Goal: Find specific page/section

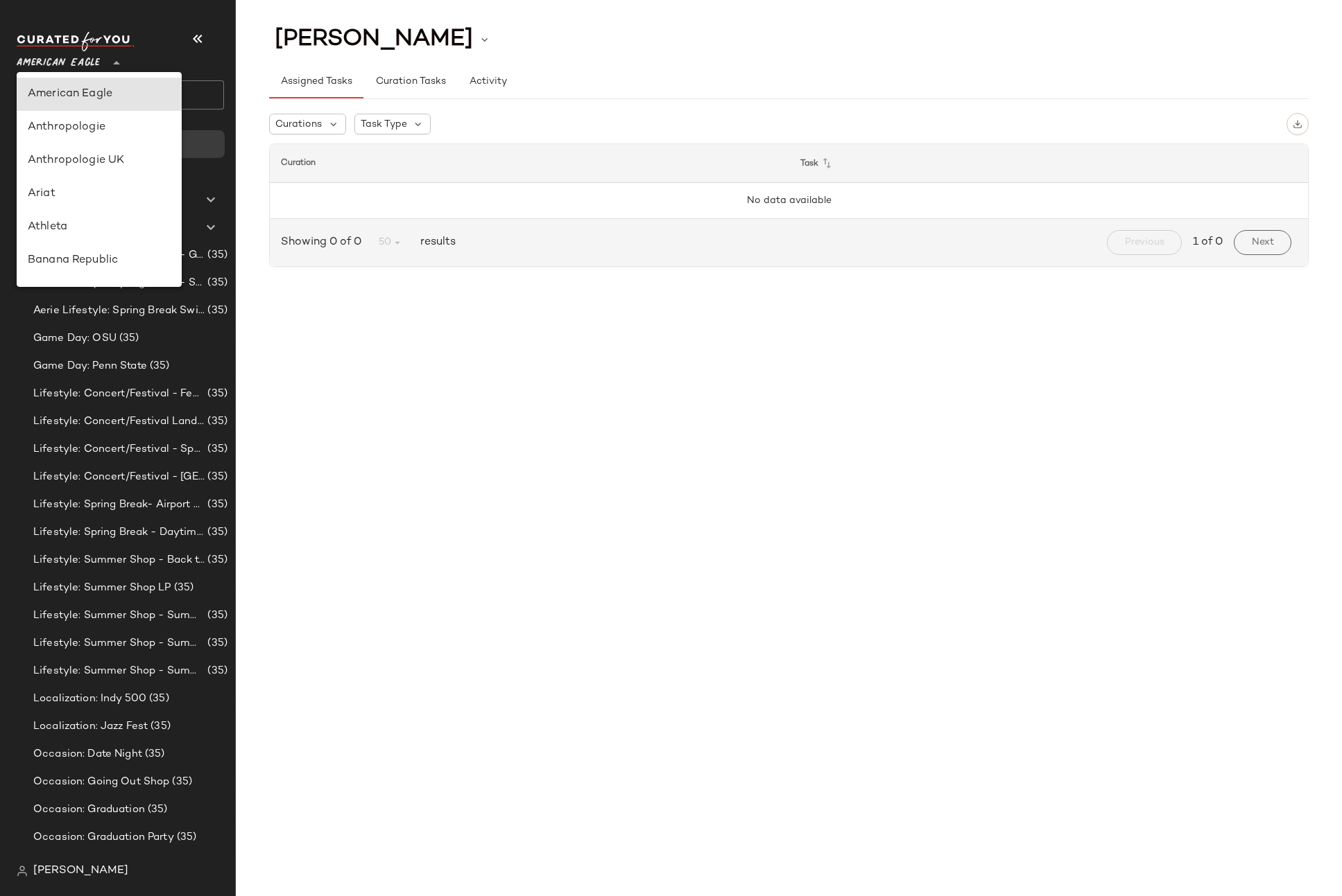
click at [107, 69] on div at bounding box center [115, 55] width 19 height 34
click at [70, 872] on span "[PERSON_NAME]" at bounding box center [81, 872] width 95 height 17
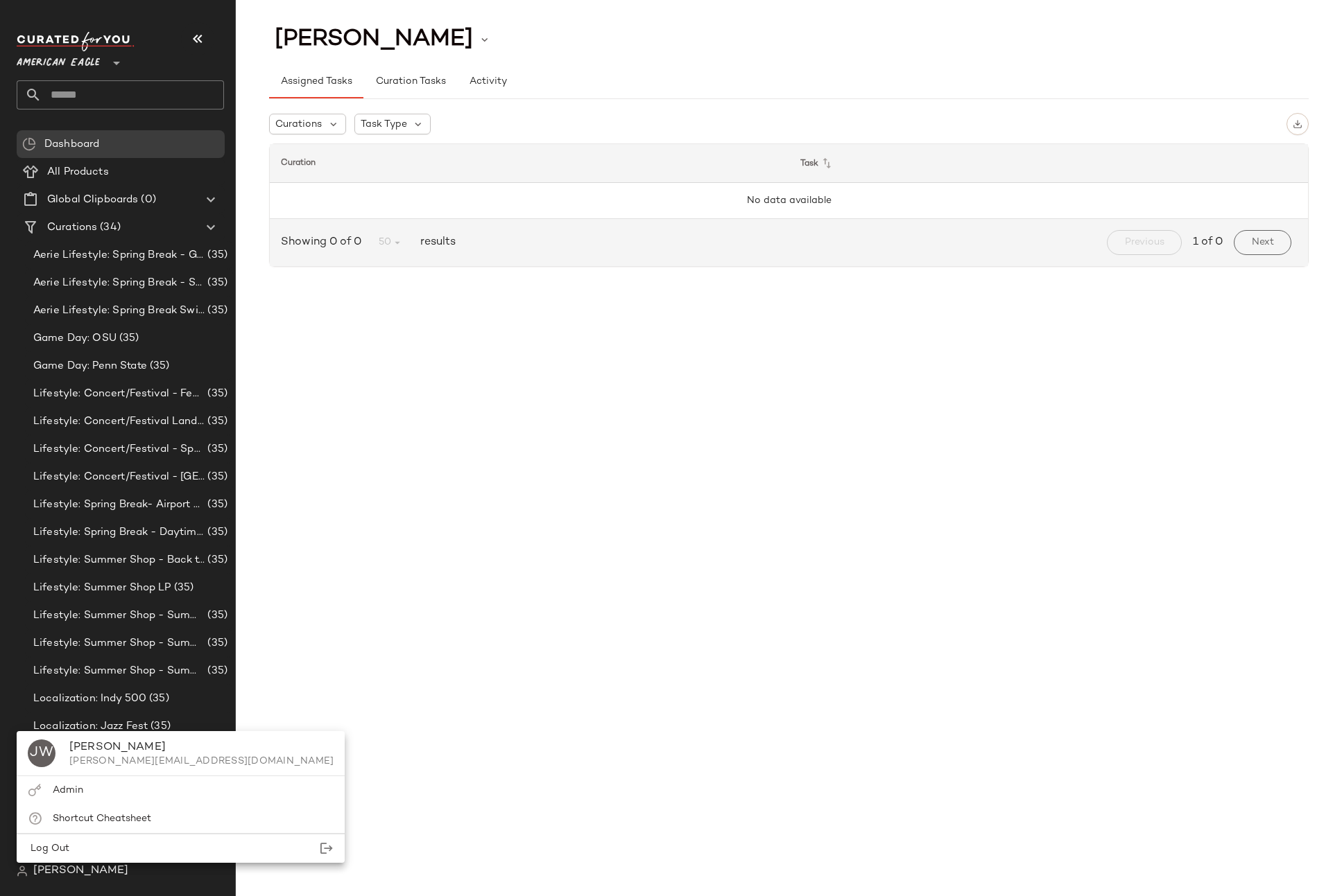
click at [76, 872] on span "[PERSON_NAME]" at bounding box center [81, 872] width 95 height 17
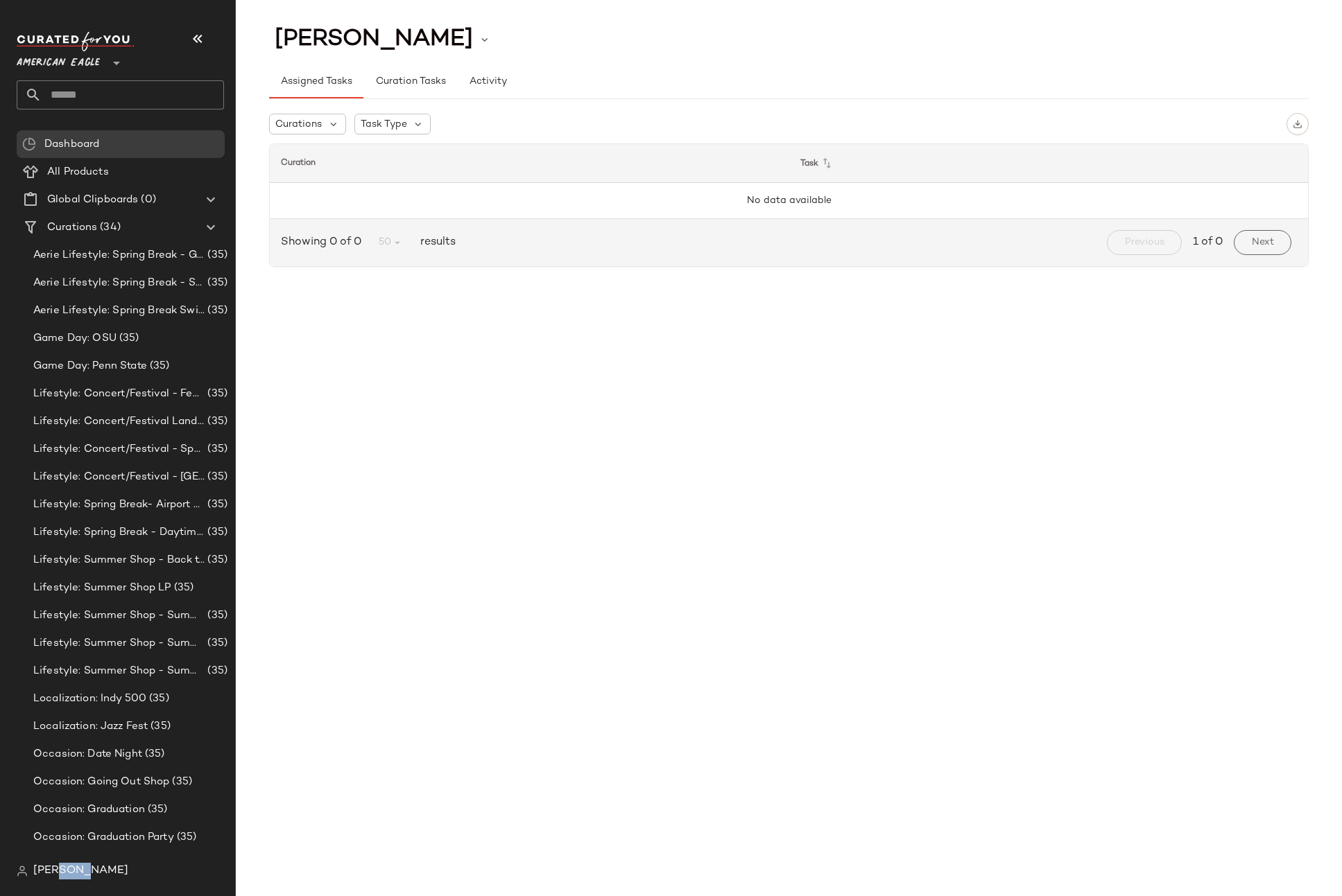
click at [76, 872] on span "[PERSON_NAME]" at bounding box center [81, 872] width 95 height 17
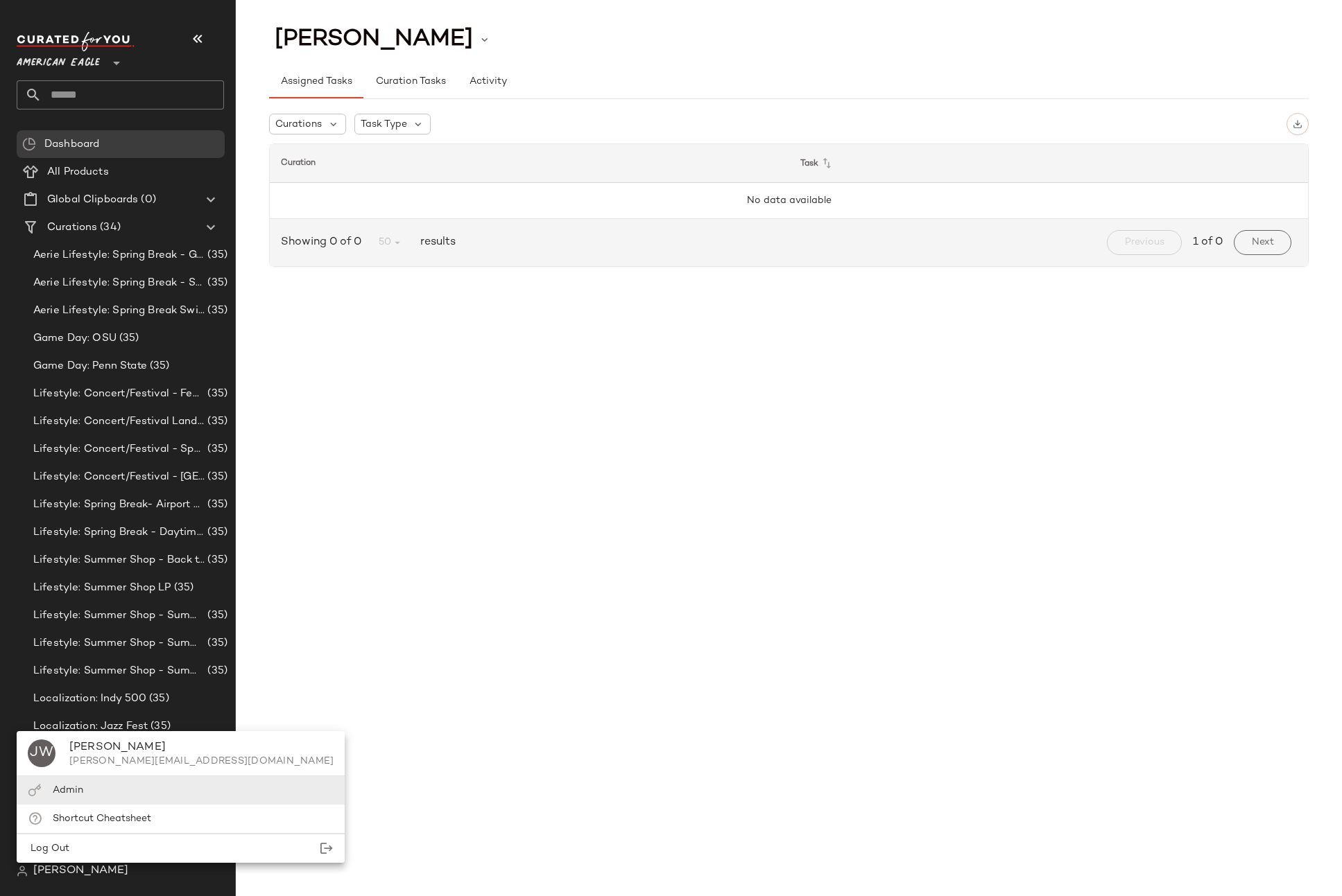
click at [65, 787] on span "Admin" at bounding box center [68, 790] width 30 height 10
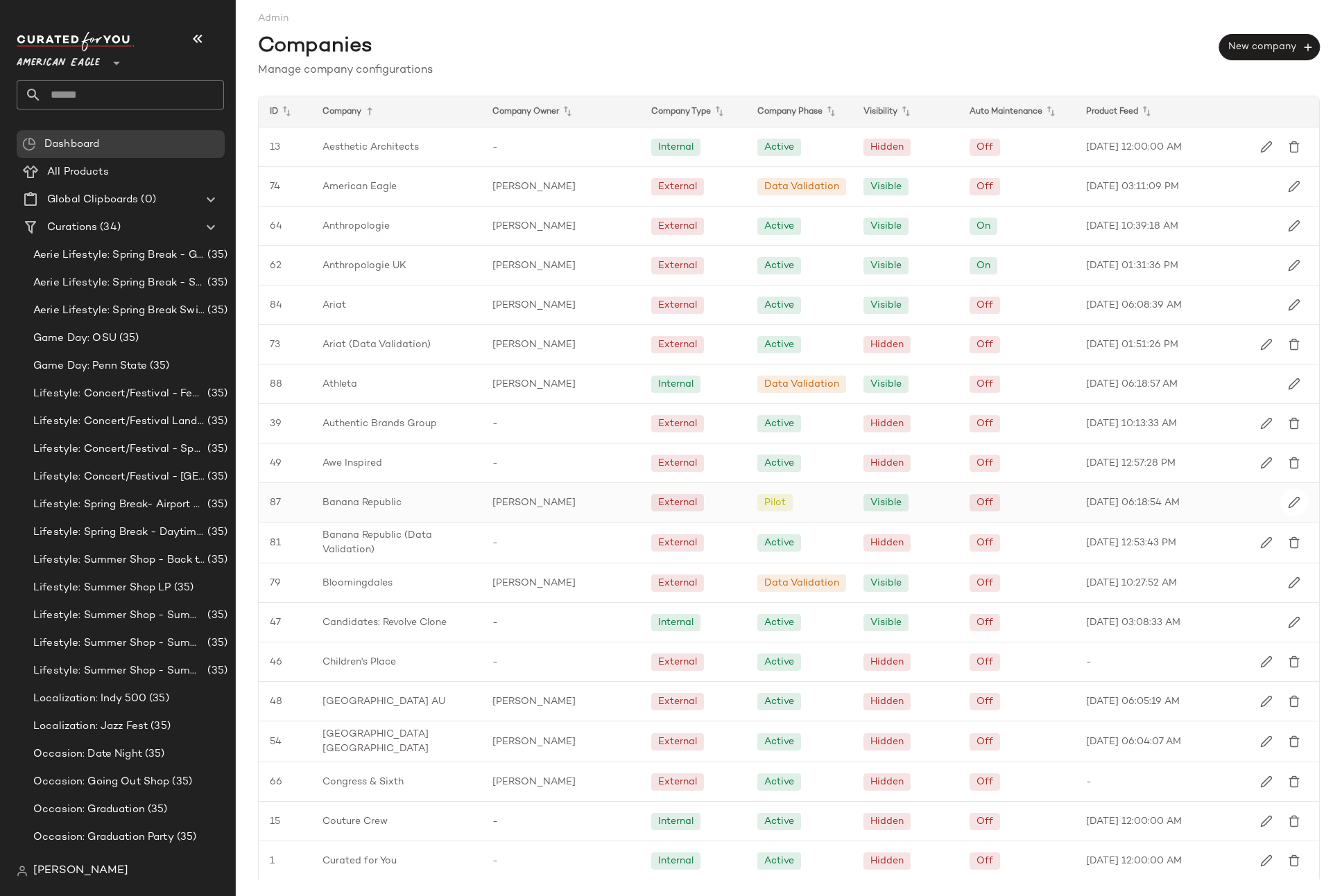
click at [407, 499] on div "Banana Republic" at bounding box center [396, 503] width 170 height 39
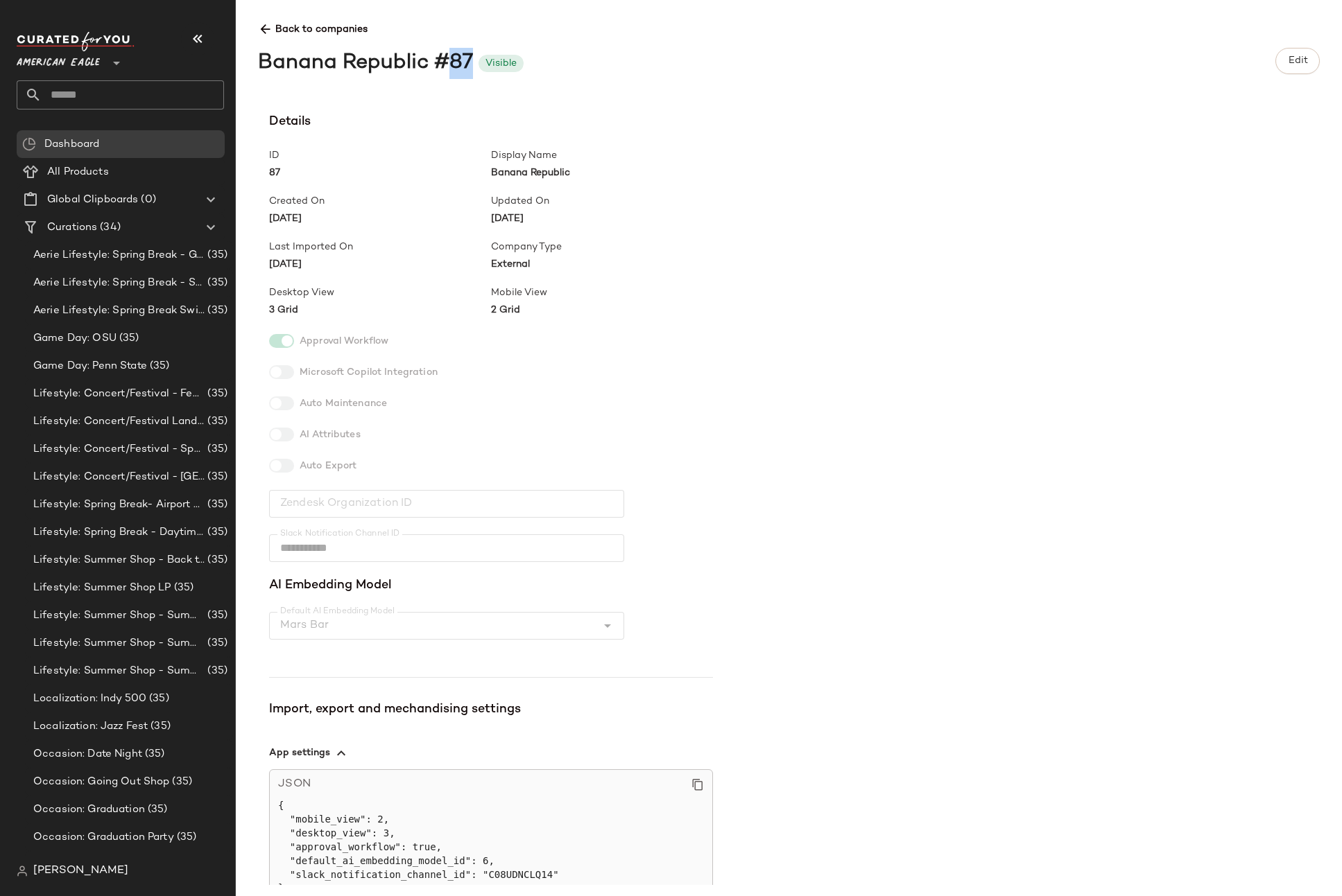
drag, startPoint x: 449, startPoint y: 58, endPoint x: 468, endPoint y: 59, distance: 19.0
click at [468, 59] on div "Banana Republic #87" at bounding box center [365, 63] width 215 height 31
copy div "87"
click at [881, 107] on div "**********" at bounding box center [789, 448] width 1106 height 896
click at [880, 100] on div "**********" at bounding box center [789, 448] width 1106 height 896
